Goal: Transaction & Acquisition: Obtain resource

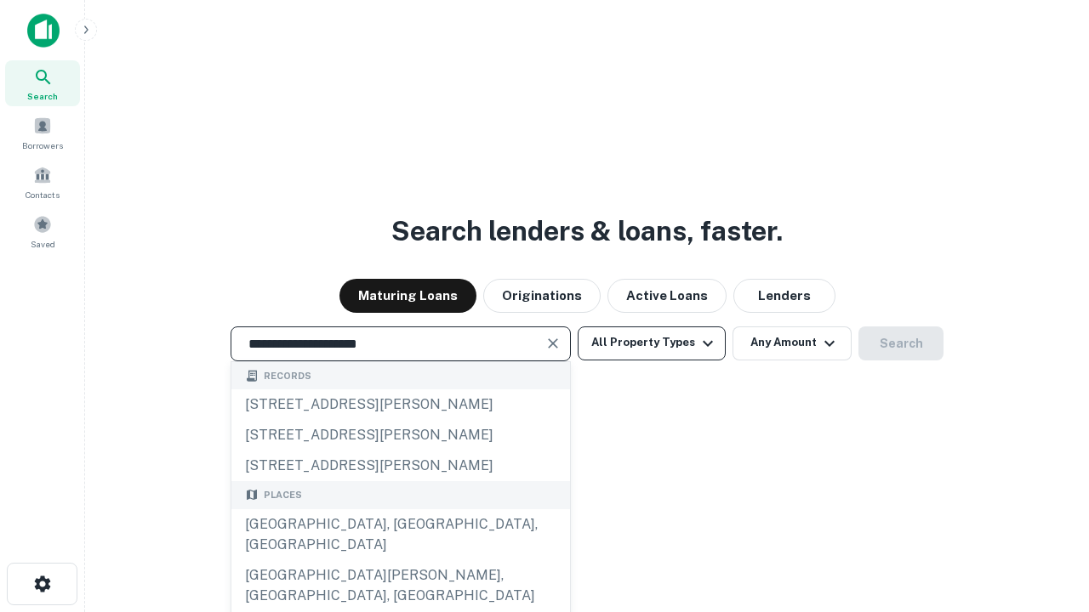
click at [400, 561] on div "[GEOGRAPHIC_DATA], [GEOGRAPHIC_DATA], [GEOGRAPHIC_DATA]" at bounding box center [400, 535] width 339 height 51
click at [652, 343] on button "All Property Types" at bounding box center [652, 344] width 148 height 34
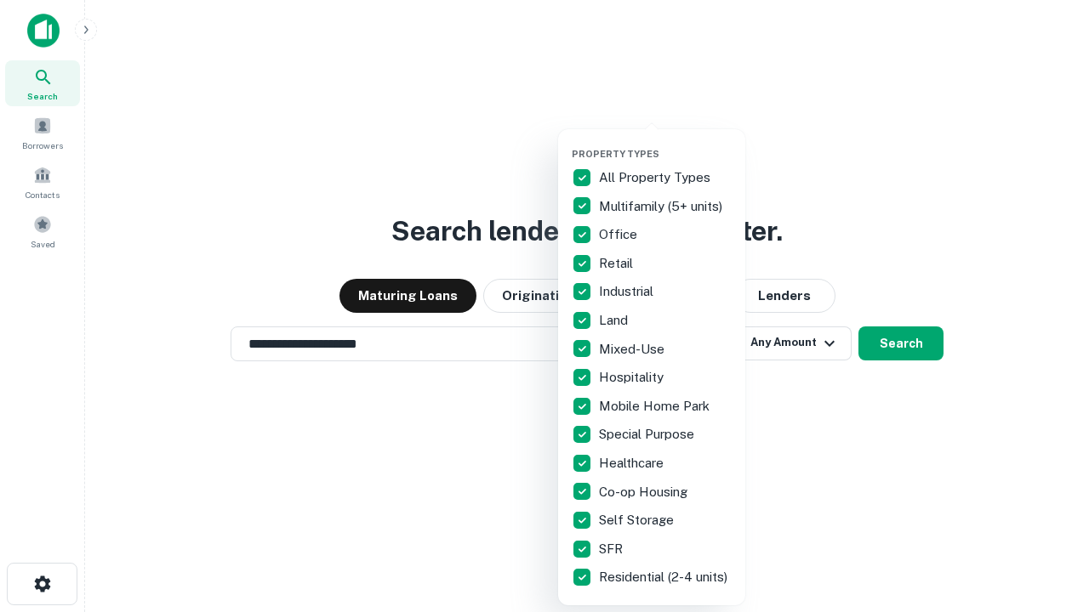
type input "**********"
click at [665, 143] on button "button" at bounding box center [665, 143] width 187 height 1
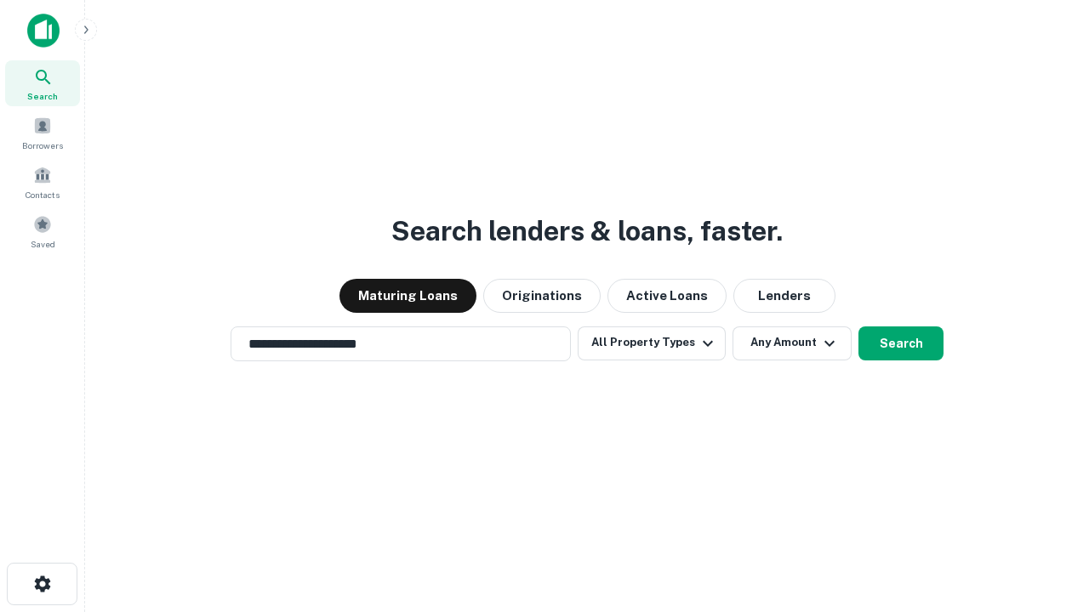
scroll to position [10, 205]
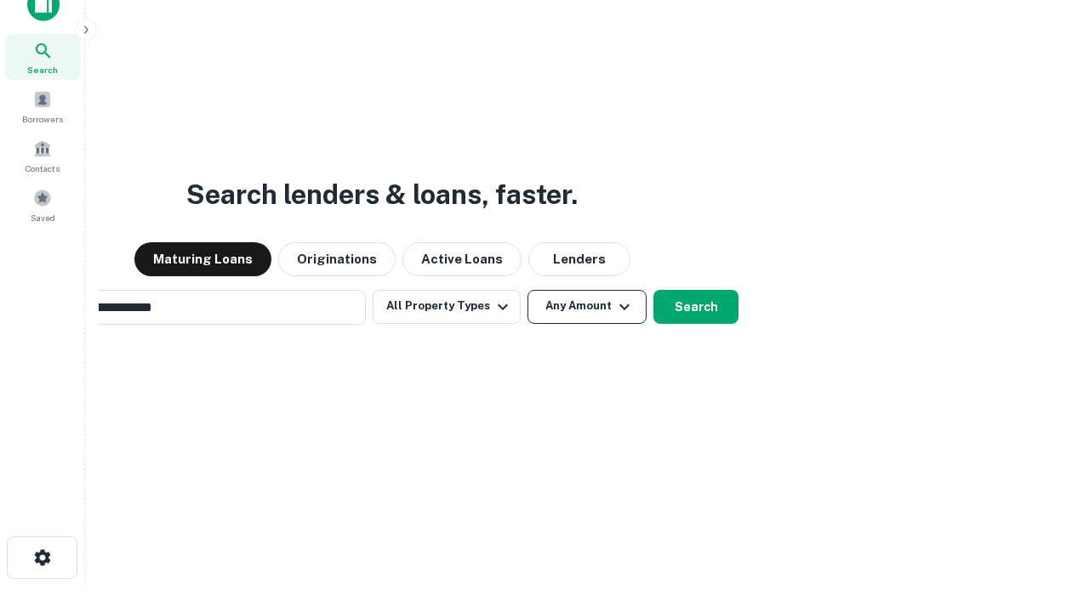
click at [527, 290] on button "Any Amount" at bounding box center [586, 307] width 119 height 34
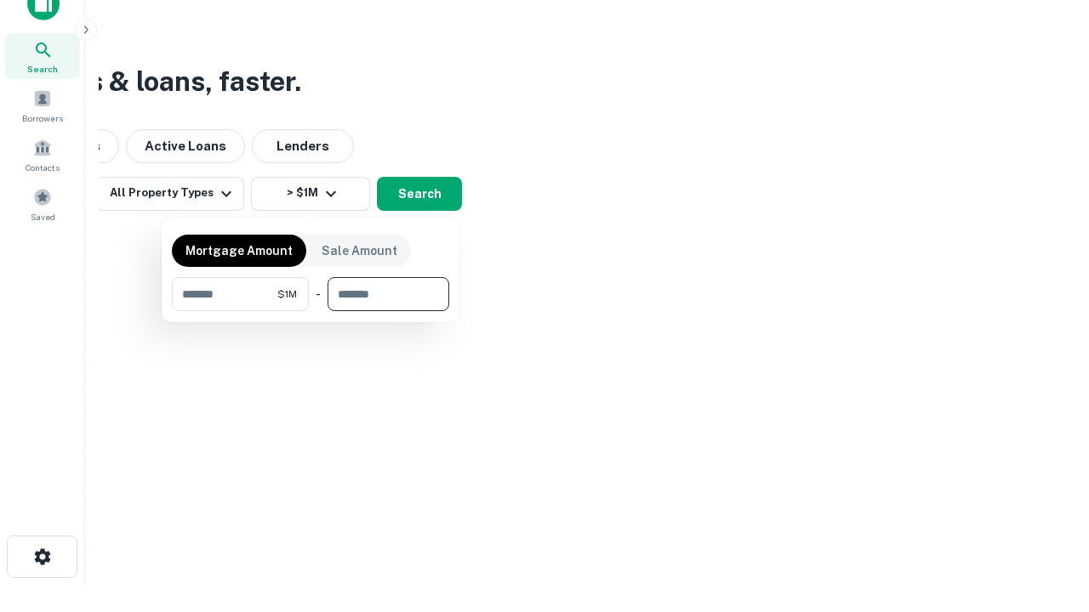
type input "*******"
click at [310, 311] on button "button" at bounding box center [310, 311] width 277 height 1
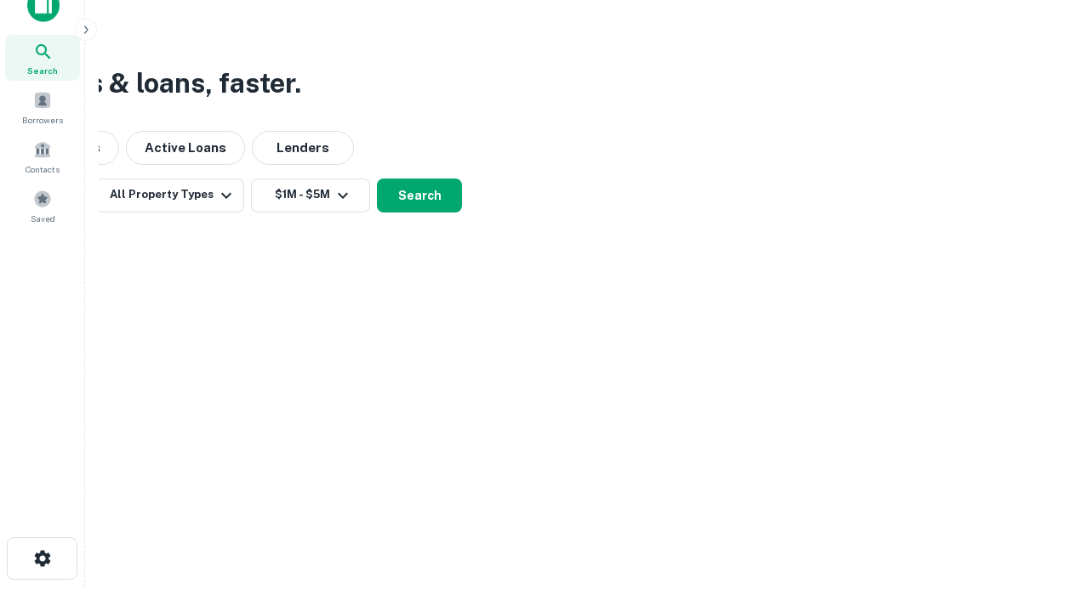
scroll to position [10, 314]
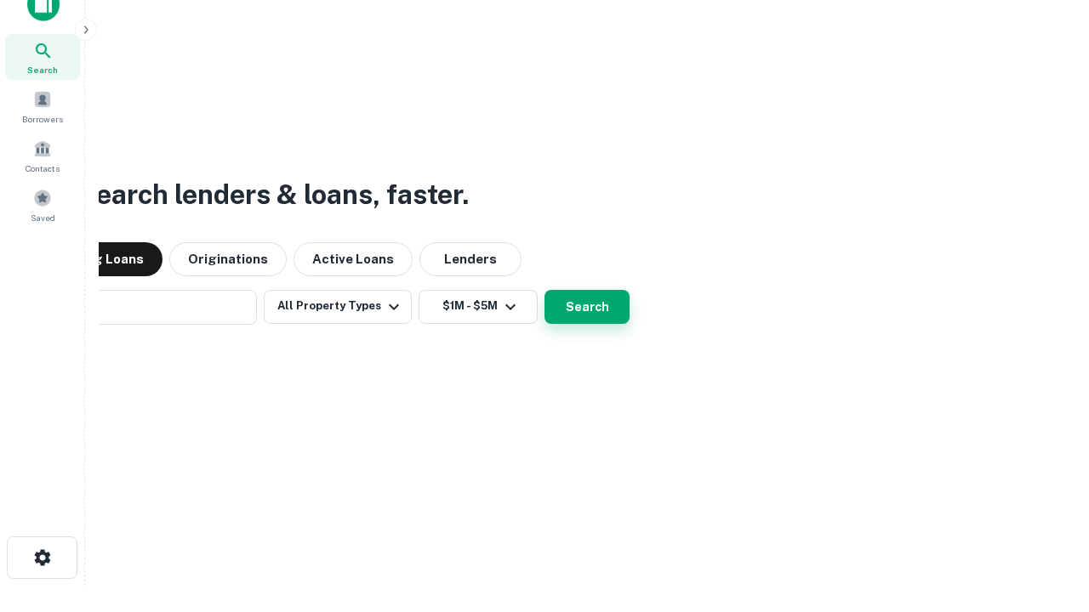
click at [544, 290] on button "Search" at bounding box center [586, 307] width 85 height 34
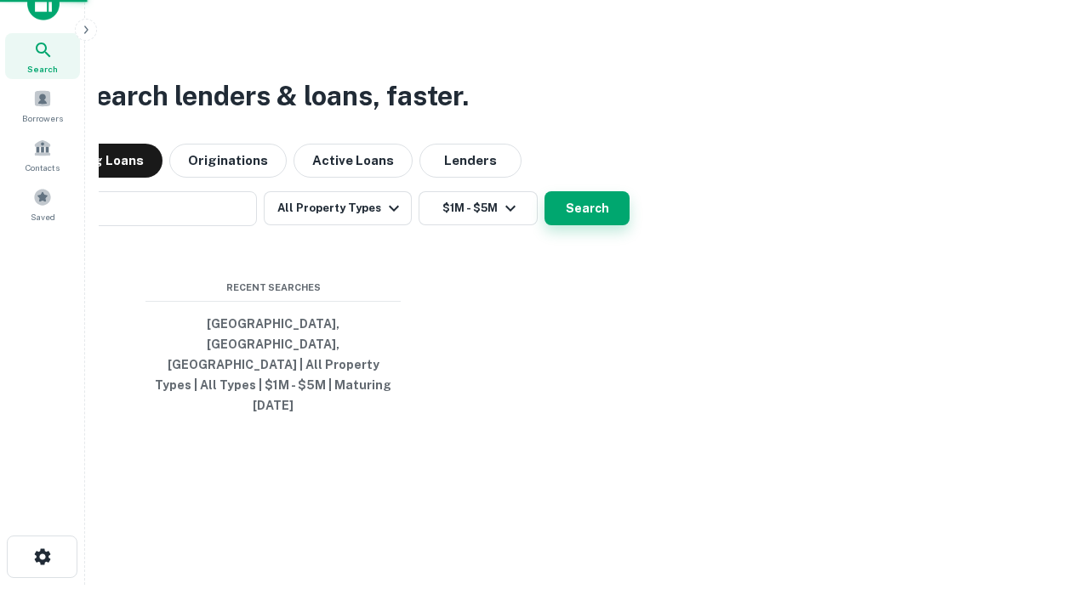
scroll to position [45, 481]
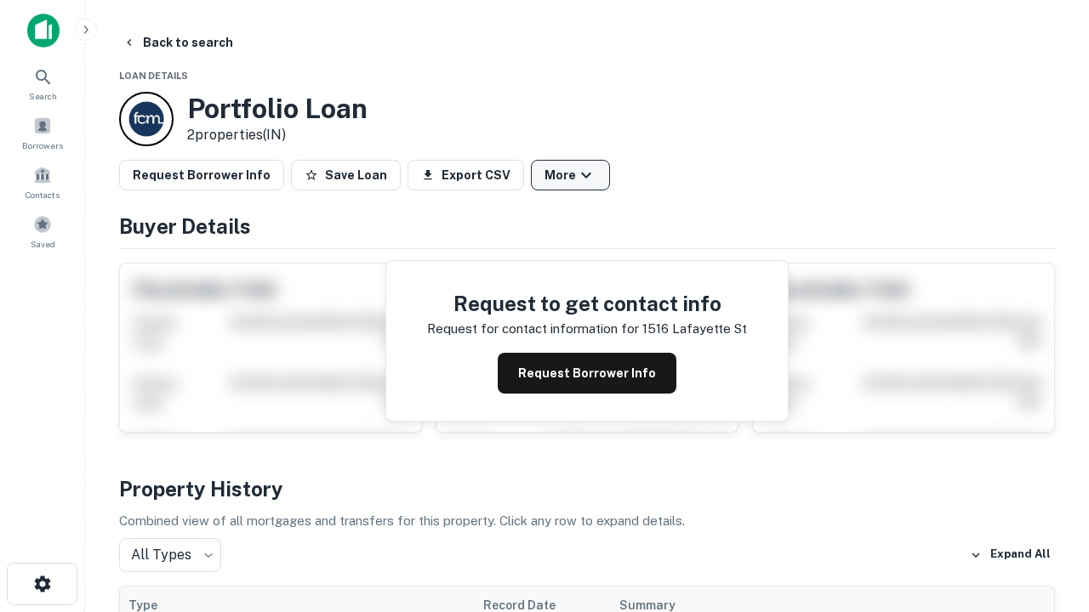
click at [570, 175] on button "More" at bounding box center [570, 175] width 79 height 31
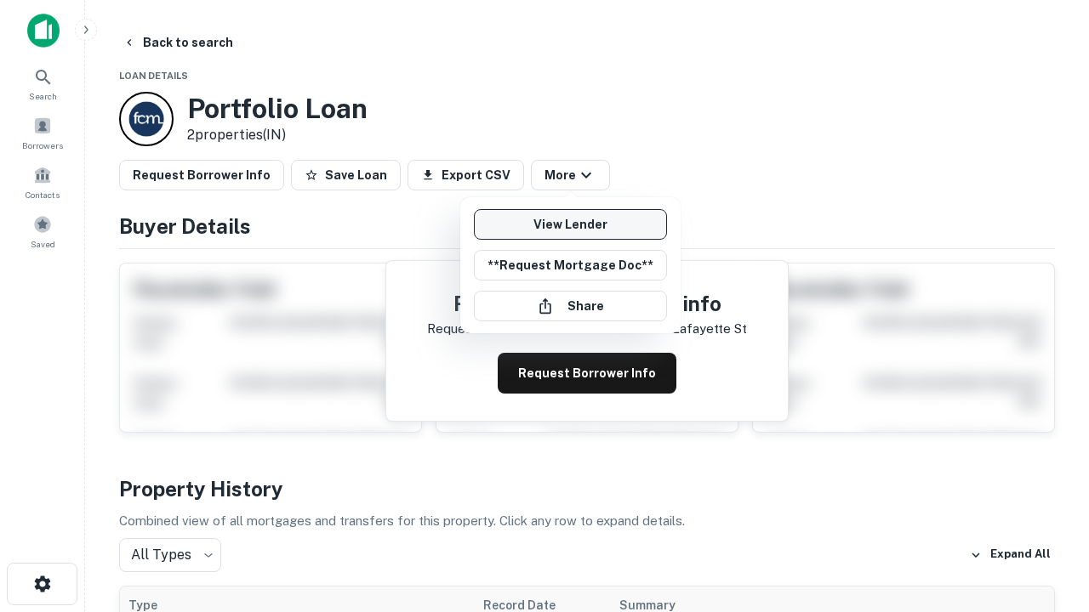
click at [570, 225] on link "View Lender" at bounding box center [570, 224] width 193 height 31
